Goal: Transaction & Acquisition: Purchase product/service

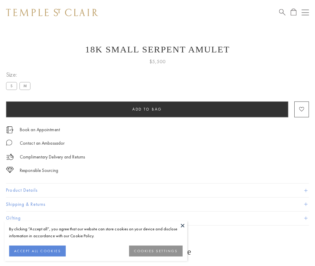
scroll to position [24, 0]
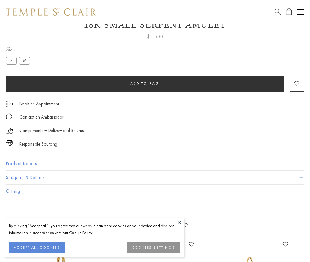
click at [145, 83] on span "Add to bag" at bounding box center [144, 83] width 29 height 5
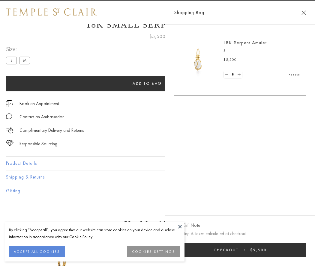
click at [238, 250] on span "Checkout" at bounding box center [226, 250] width 25 height 5
